Goal: Entertainment & Leisure: Consume media (video, audio)

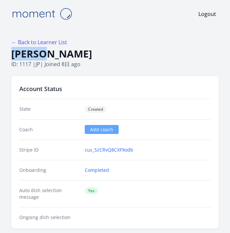
drag, startPoint x: 65, startPoint y: 54, endPoint x: 11, endPoint y: 53, distance: 53.8
click at [11, 53] on h1 "恵美子 鶴田" at bounding box center [114, 54] width 207 height 13
copy h1 "恵美子 鶴田"
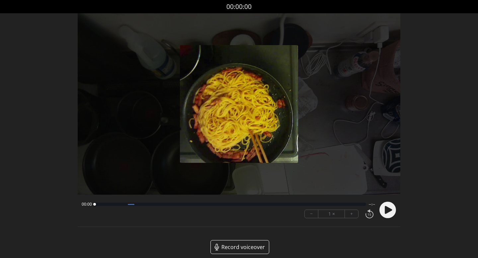
click at [389, 212] on icon at bounding box center [388, 210] width 7 height 8
click at [141, 204] on div at bounding box center [118, 204] width 47 height 1
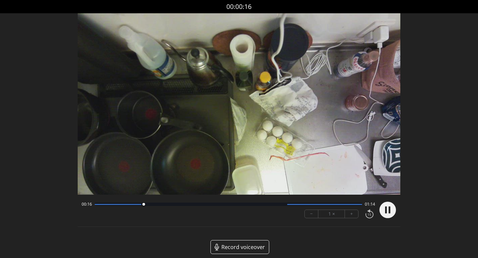
click at [173, 205] on div at bounding box center [229, 204] width 268 height 3
click at [246, 204] on div at bounding box center [229, 204] width 268 height 3
click at [295, 205] on div at bounding box center [324, 204] width 75 height 1
click at [328, 204] on div at bounding box center [324, 204] width 75 height 1
click at [346, 206] on div "01:20 00:10" at bounding box center [229, 204] width 294 height 5
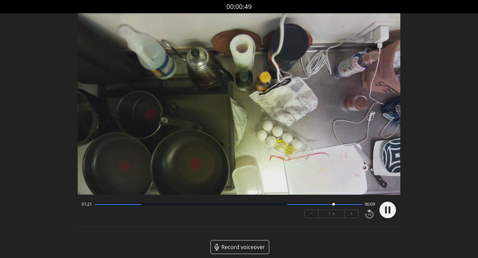
click at [352, 204] on div at bounding box center [324, 204] width 75 height 1
click at [125, 205] on div at bounding box center [118, 204] width 47 height 1
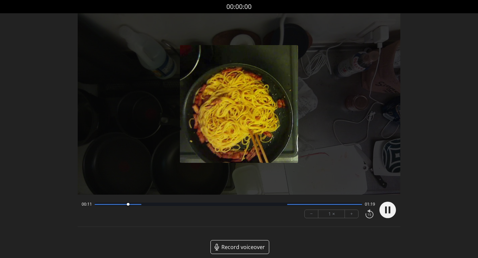
click at [140, 205] on div at bounding box center [229, 204] width 268 height 3
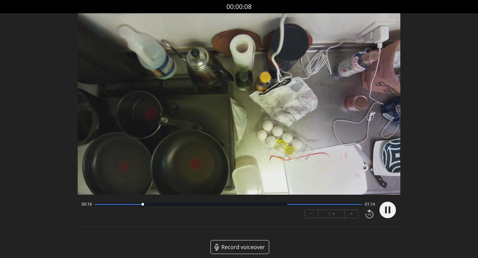
click at [101, 205] on div at bounding box center [229, 204] width 268 height 3
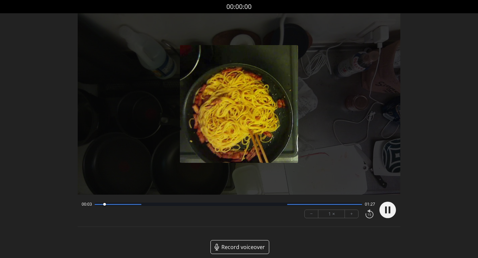
click at [112, 205] on div at bounding box center [118, 204] width 47 height 1
click at [146, 206] on div at bounding box center [229, 204] width 268 height 3
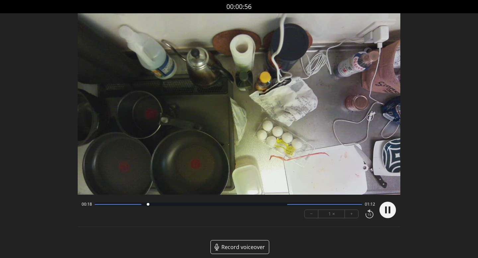
click at [170, 206] on div at bounding box center [229, 204] width 268 height 3
click at [193, 204] on div at bounding box center [229, 204] width 268 height 3
click at [212, 206] on div at bounding box center [229, 204] width 268 height 3
click at [227, 206] on div at bounding box center [229, 204] width 268 height 3
click at [242, 205] on div at bounding box center [229, 204] width 268 height 3
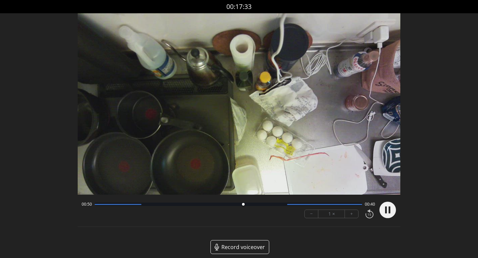
click at [256, 205] on div at bounding box center [229, 204] width 268 height 3
click at [269, 204] on div at bounding box center [229, 204] width 268 height 3
click at [281, 205] on div at bounding box center [229, 204] width 268 height 3
click at [295, 205] on div at bounding box center [324, 204] width 75 height 1
click at [314, 205] on div at bounding box center [229, 204] width 268 height 3
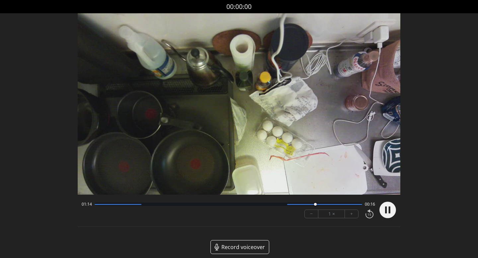
click at [334, 207] on div "01:14 00:16" at bounding box center [229, 204] width 294 height 5
click at [352, 205] on div at bounding box center [229, 204] width 268 height 3
click at [358, 205] on div at bounding box center [229, 204] width 268 height 3
click at [382, 209] on circle at bounding box center [388, 210] width 17 height 17
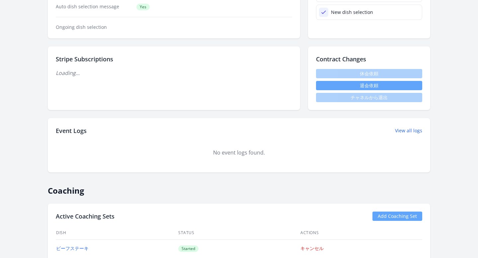
scroll to position [197, 0]
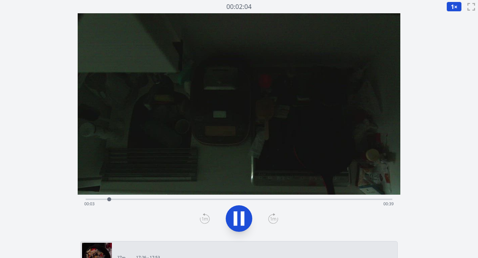
click at [208, 200] on div "Time elapsed: 00:03 Time remaining: 00:39" at bounding box center [239, 204] width 310 height 11
click at [247, 199] on div "Time elapsed: 00:17 Time remaining: 00:25" at bounding box center [239, 204] width 310 height 11
click at [236, 213] on icon at bounding box center [236, 219] width 4 height 14
click at [246, 217] on icon at bounding box center [239, 219] width 19 height 19
click at [232, 199] on div "Time elapsed: 00:24 Time remaining: 00:18" at bounding box center [239, 204] width 310 height 11
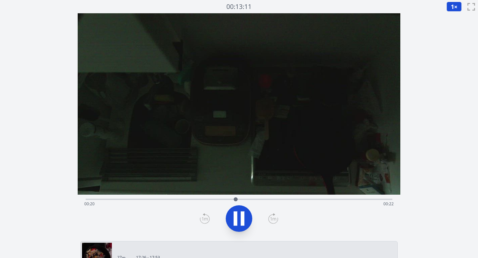
click at [222, 200] on div "Time elapsed: 00:20 Time remaining: 00:22" at bounding box center [239, 204] width 310 height 11
click at [214, 201] on div "Time elapsed: 00:19 Time remaining: 00:23" at bounding box center [239, 204] width 310 height 11
click at [213, 199] on div "Time elapsed: 00:19 Time remaining: 00:23" at bounding box center [239, 204] width 310 height 11
click at [294, 200] on div "Time elapsed: 00:18 Time remaining: 00:24" at bounding box center [239, 204] width 310 height 11
click at [245, 217] on icon at bounding box center [239, 219] width 19 height 19
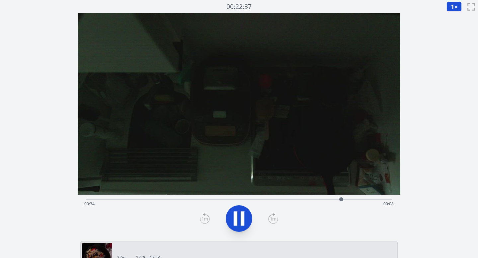
click at [184, 199] on div "Time elapsed: 00:34 Time remaining: 00:08" at bounding box center [239, 199] width 307 height 8
click at [200, 200] on div "Time elapsed: 00:14 Time remaining: 00:28" at bounding box center [239, 199] width 307 height 1
click at [214, 201] on div "Time elapsed: 00:16 Time remaining: 00:26" at bounding box center [239, 204] width 310 height 11
click at [219, 201] on div "Time elapsed: 00:19 Time remaining: 00:23" at bounding box center [239, 204] width 310 height 11
click at [210, 200] on div "Time elapsed: 00:21 Time remaining: 00:21" at bounding box center [239, 204] width 310 height 11
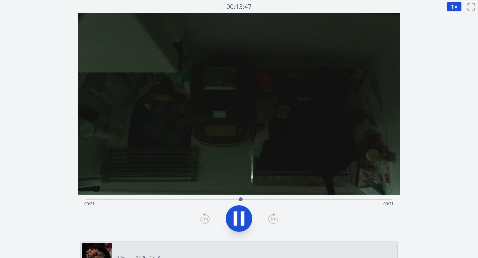
click at [234, 216] on icon at bounding box center [236, 219] width 4 height 14
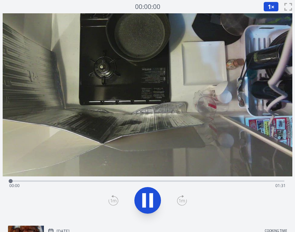
click at [120, 181] on div "Time elapsed: 00:00 Time remaining: 01:31" at bounding box center [147, 185] width 276 height 11
click at [174, 180] on div "Time elapsed: 00:37 Time remaining: 00:54" at bounding box center [147, 180] width 273 height 8
click at [204, 179] on div "Time elapsed: 00:57 Time remaining: 00:33" at bounding box center [147, 180] width 273 height 8
click at [234, 183] on div "Time elapsed: 01:06 Time remaining: 00:24" at bounding box center [147, 185] width 276 height 11
click at [261, 180] on div "Time elapsed: 01:15 Time remaining: 00:15" at bounding box center [147, 185] width 276 height 11
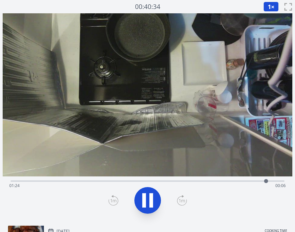
click at [181, 174] on video at bounding box center [147, 94] width 289 height 163
click at [147, 194] on icon at bounding box center [147, 200] width 19 height 19
click at [229, 179] on div "Time elapsed: 01:30 Time remaining: 00:00" at bounding box center [147, 180] width 273 height 8
click at [130, 179] on div "Time elapsed: 01:13 Time remaining: 00:17" at bounding box center [147, 180] width 273 height 8
click at [153, 180] on div "Time elapsed: 00:40 Time remaining: 00:50" at bounding box center [147, 185] width 276 height 11
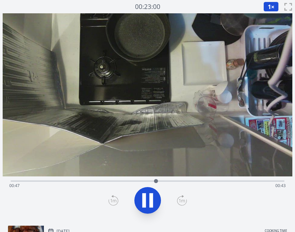
click at [189, 180] on div "Time elapsed: 00:47 Time remaining: 00:43" at bounding box center [147, 185] width 276 height 11
click at [202, 181] on div "Time elapsed: 00:59 Time remaining: 00:31" at bounding box center [147, 185] width 276 height 11
click at [206, 181] on div at bounding box center [206, 181] width 10 height 10
click at [148, 197] on icon at bounding box center [147, 200] width 19 height 19
click at [241, 181] on div "Time elapsed: 01:11 Time remaining: 00:19" at bounding box center [147, 185] width 276 height 11
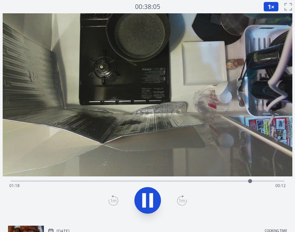
click at [175, 179] on div "Time elapsed: 01:18 Time remaining: 00:12" at bounding box center [147, 180] width 273 height 8
click at [197, 181] on div "Time elapsed: 00:54 Time remaining: 00:36" at bounding box center [147, 185] width 276 height 11
click at [216, 181] on div "Time elapsed: 01:03 Time remaining: 00:28" at bounding box center [147, 185] width 276 height 11
click at [230, 182] on div "Time elapsed: 01:08 Time remaining: 00:22" at bounding box center [147, 185] width 276 height 11
click at [245, 180] on div "Time elapsed: 01:13 Time remaining: 00:17" at bounding box center [147, 185] width 276 height 11
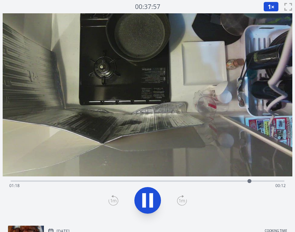
click at [259, 180] on div "Time elapsed: 01:18 Time remaining: 00:12" at bounding box center [147, 185] width 276 height 11
click at [250, 180] on div "Time elapsed: 01:24 Time remaining: 00:06" at bounding box center [147, 185] width 276 height 11
click at [148, 194] on icon at bounding box center [147, 200] width 19 height 19
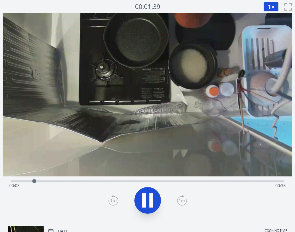
click at [180, 180] on div "Time elapsed: 00:03 Time remaining: 00:38" at bounding box center [147, 185] width 276 height 11
click at [219, 181] on div "Time elapsed: 00:25 Time remaining: 00:16" at bounding box center [147, 185] width 276 height 11
click at [247, 181] on div "Time elapsed: 00:32 Time remaining: 00:09" at bounding box center [147, 185] width 276 height 11
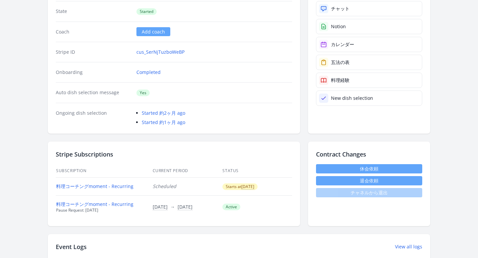
scroll to position [100, 0]
